Goal: Task Accomplishment & Management: Manage account settings

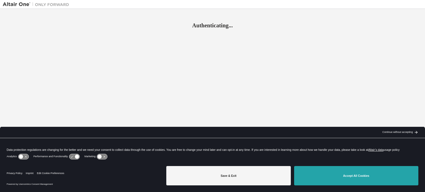
click at [319, 172] on button "Accept All Cookies" at bounding box center [356, 175] width 124 height 19
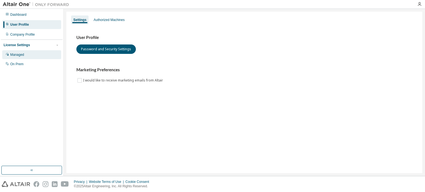
click at [30, 54] on div "Managed" at bounding box center [31, 54] width 59 height 9
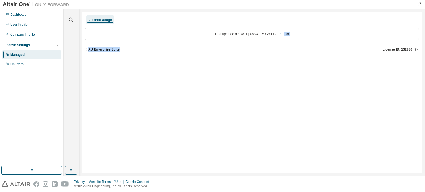
drag, startPoint x: 290, startPoint y: 34, endPoint x: 324, endPoint y: 43, distance: 35.2
click at [324, 43] on div "Last updated at: Mon 2025-09-01 08:24 PM GMT+2 Refresh AU Enterprise Suite Lice…" at bounding box center [252, 42] width 334 height 34
click at [324, 43] on button "AU Enterprise Suite License ID: 132830" at bounding box center [252, 49] width 334 height 12
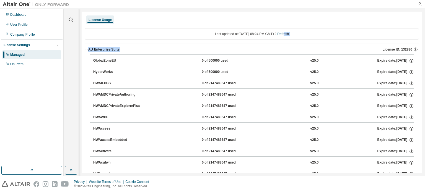
click at [107, 50] on div "AU Enterprise Suite" at bounding box center [103, 49] width 31 height 4
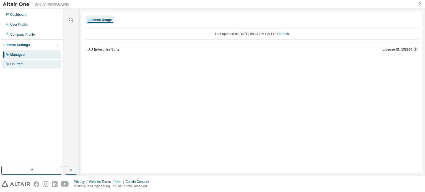
click at [24, 66] on div "On Prem" at bounding box center [31, 64] width 59 height 9
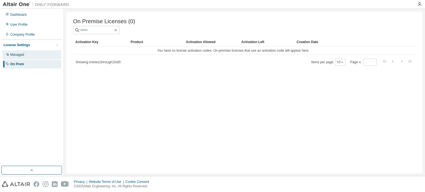
click at [27, 54] on div "Managed" at bounding box center [31, 54] width 59 height 9
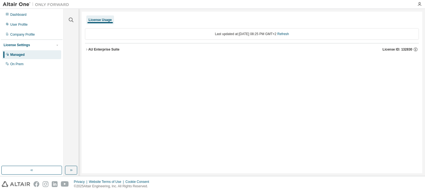
click at [409, 52] on button "AU Enterprise Suite License ID: 132830" at bounding box center [252, 49] width 334 height 12
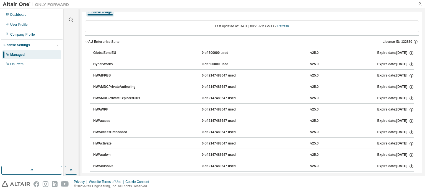
scroll to position [9, 0]
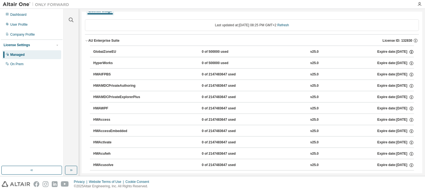
click at [409, 51] on icon "button" at bounding box center [411, 52] width 5 height 5
click at [384, 94] on button "HWAMDCPrivateExplorerPlus 0 of 2147483647 used v25.0 Expire date: 2025-10-01" at bounding box center [253, 97] width 321 height 12
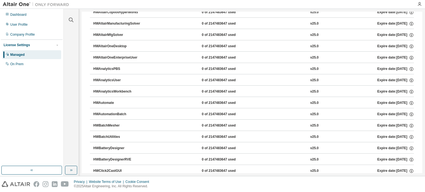
scroll to position [0, 0]
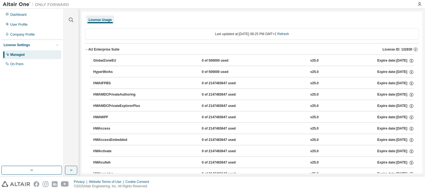
click at [102, 19] on div "License Usage" at bounding box center [100, 20] width 23 height 4
click at [417, 7] on div at bounding box center [419, 4] width 11 height 8
click at [419, 4] on icon "button" at bounding box center [419, 4] width 4 height 4
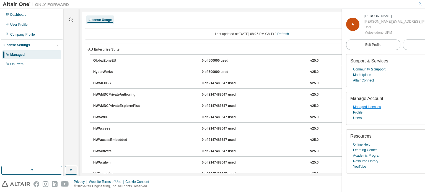
click at [363, 107] on link "Managed Licenses" at bounding box center [367, 107] width 28 height 6
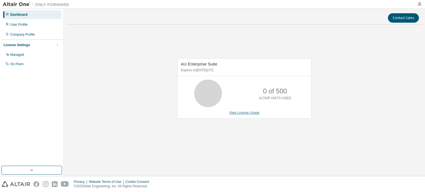
click at [250, 114] on link "View License Usage" at bounding box center [244, 113] width 30 height 4
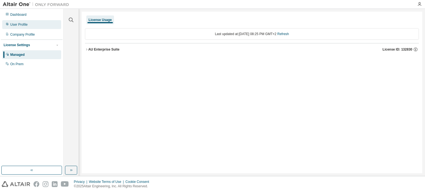
click at [17, 22] on div "User Profile" at bounding box center [18, 24] width 17 height 4
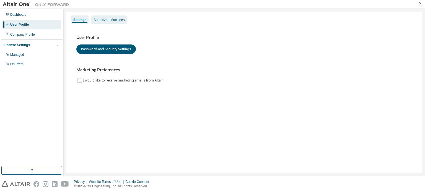
click at [108, 19] on div "Authorized Machines" at bounding box center [109, 20] width 31 height 4
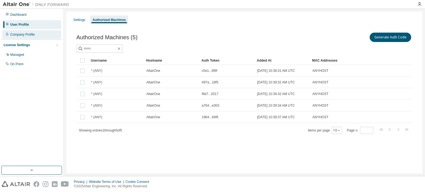
click at [25, 38] on div "Company Profile" at bounding box center [31, 34] width 59 height 9
